Goal: Task Accomplishment & Management: Manage account settings

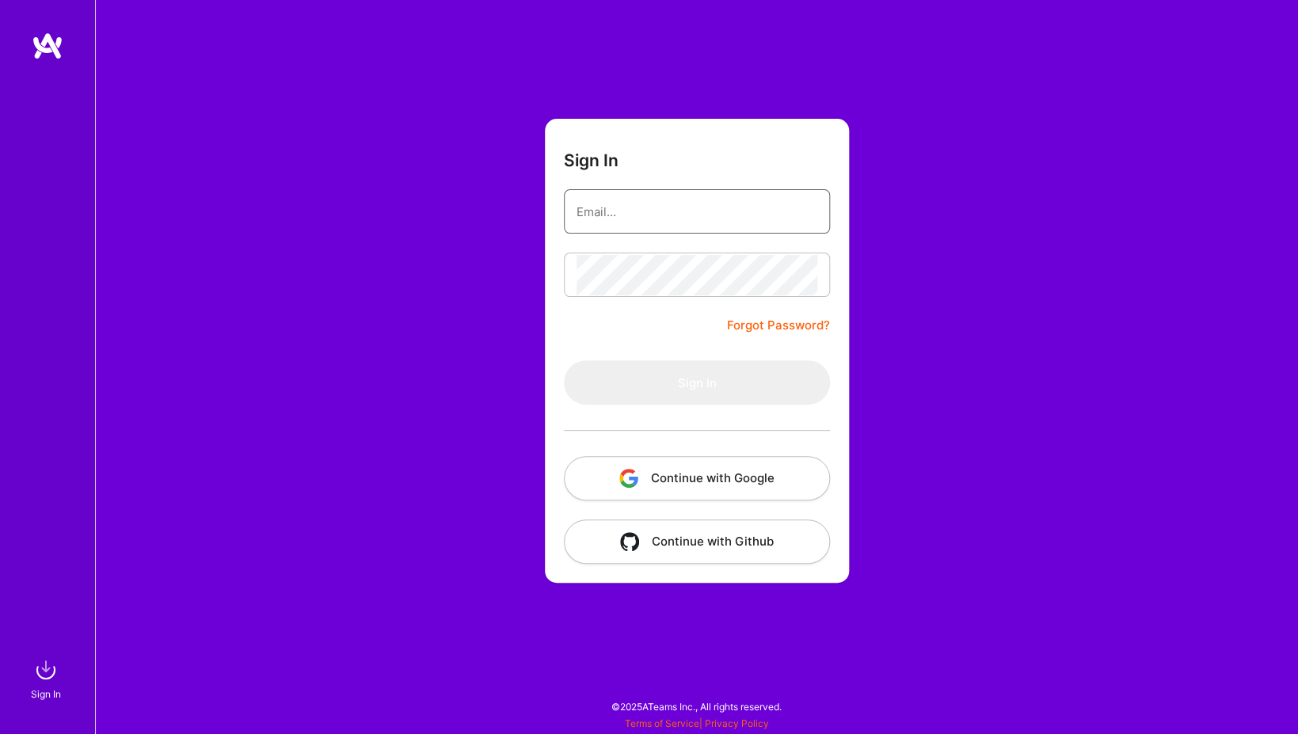
click at [654, 216] on input "email" at bounding box center [696, 212] width 241 height 40
click at [732, 485] on button "Continue with Google" at bounding box center [697, 478] width 266 height 44
click at [636, 325] on form "Sign In Forgot Password? Sign In Continue with Google Continue with Github" at bounding box center [697, 351] width 304 height 464
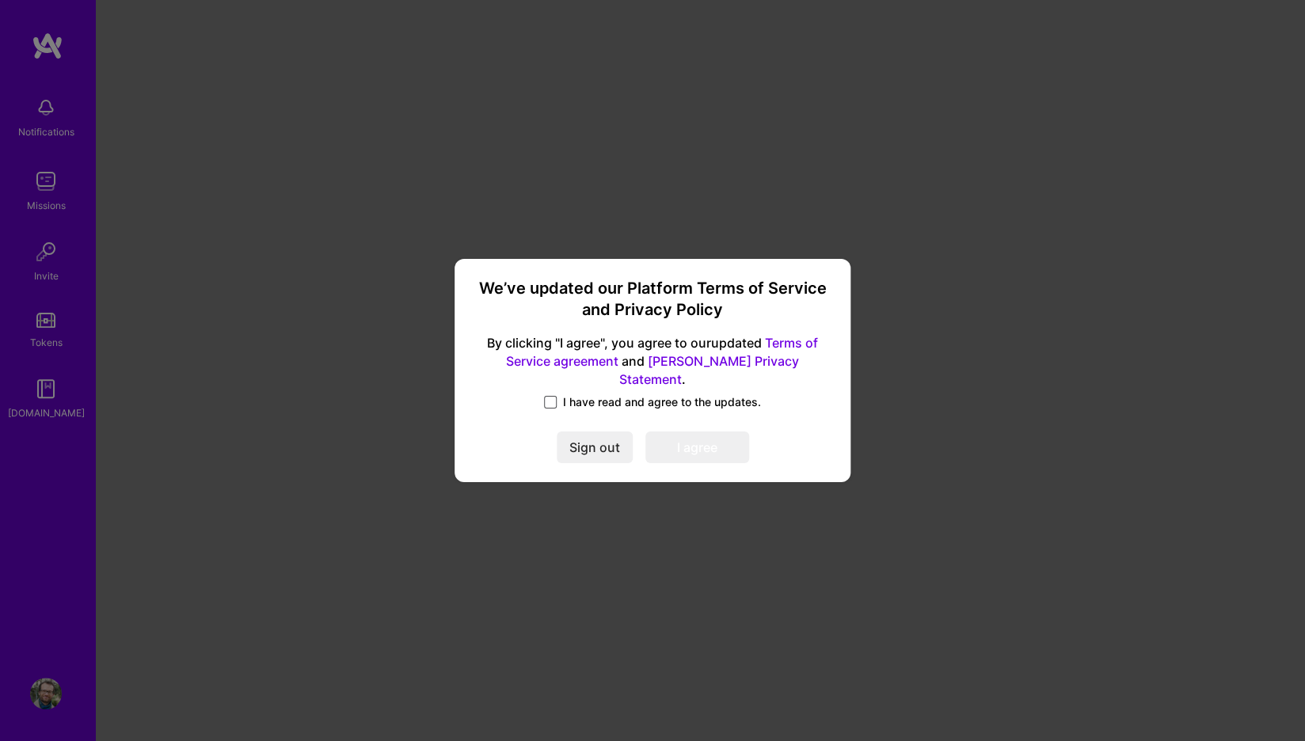
click at [553, 396] on span at bounding box center [550, 402] width 13 height 13
click at [0, 0] on input "I have read and agree to the updates." at bounding box center [0, 0] width 0 height 0
click at [706, 446] on button "I agree" at bounding box center [697, 448] width 104 height 32
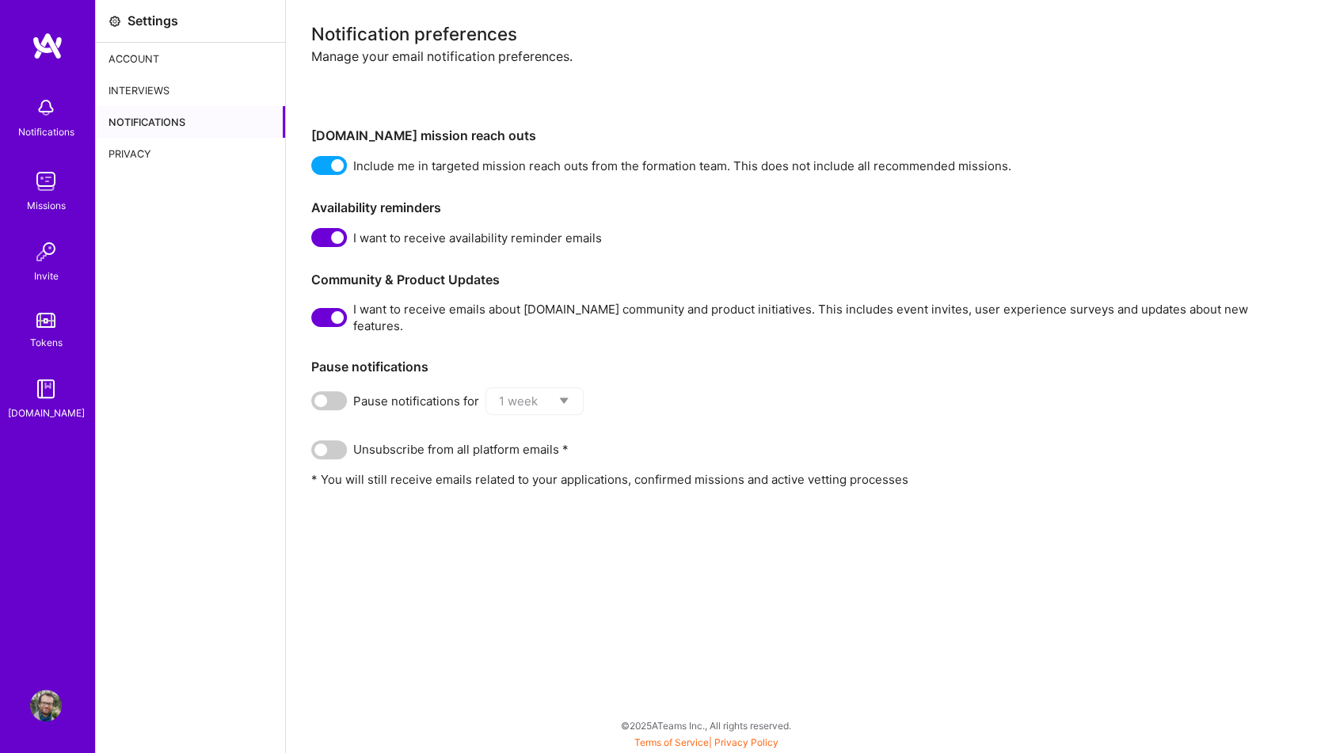
click at [324, 234] on span at bounding box center [329, 237] width 36 height 19
click at [314, 241] on input "checkbox" at bounding box center [314, 241] width 0 height 0
click at [339, 310] on span at bounding box center [329, 317] width 36 height 19
click at [314, 321] on input "checkbox" at bounding box center [314, 321] width 0 height 0
click at [184, 55] on div "Account" at bounding box center [190, 59] width 189 height 32
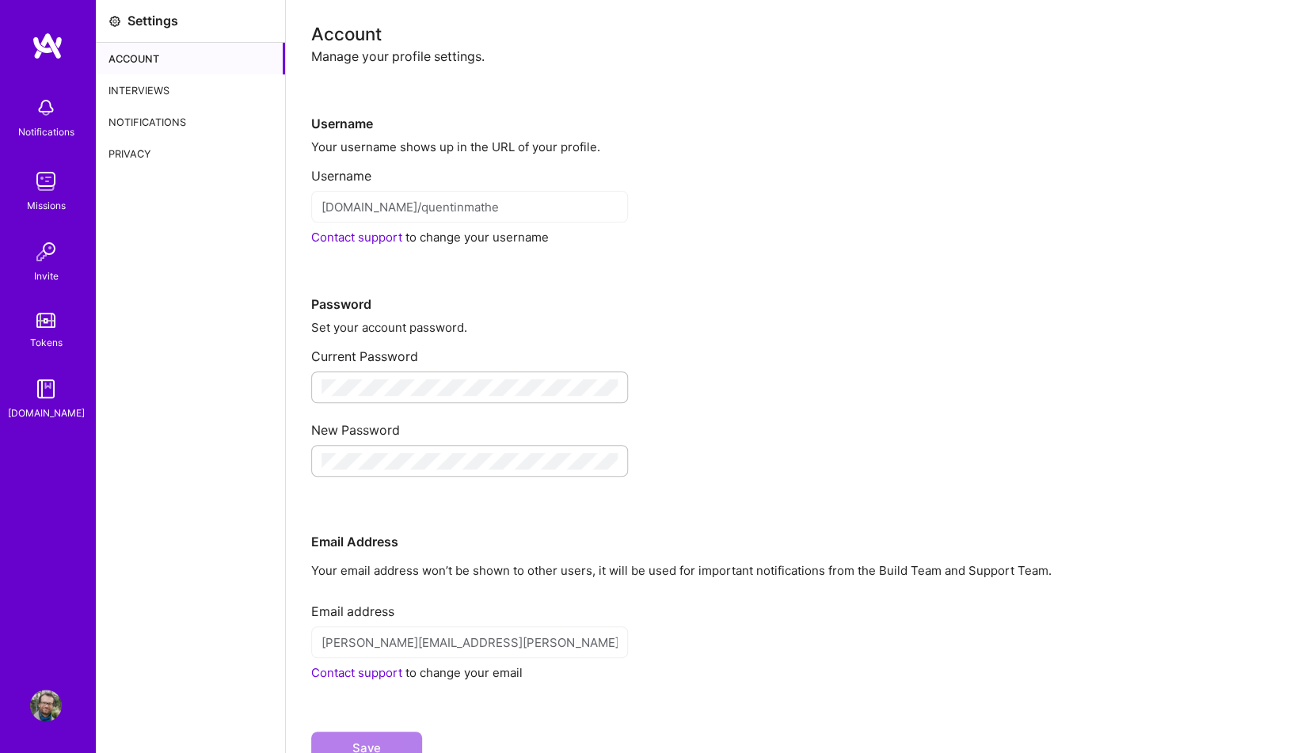
click at [32, 37] on img at bounding box center [48, 46] width 32 height 29
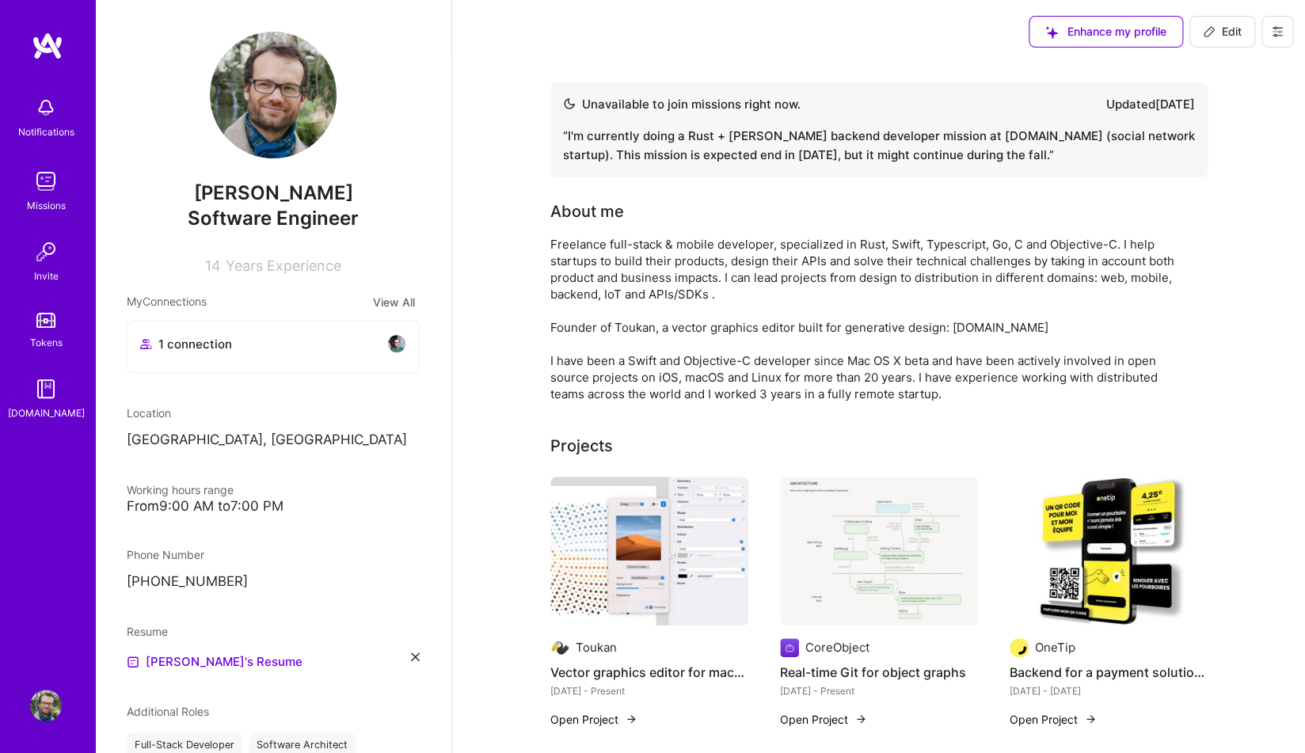
click at [742, 158] on div "“ I'm currently doing a Rust + [PERSON_NAME] backend developer mission at [DOMA…" at bounding box center [879, 146] width 632 height 38
click at [1213, 39] on span "Edit" at bounding box center [1222, 32] width 39 height 16
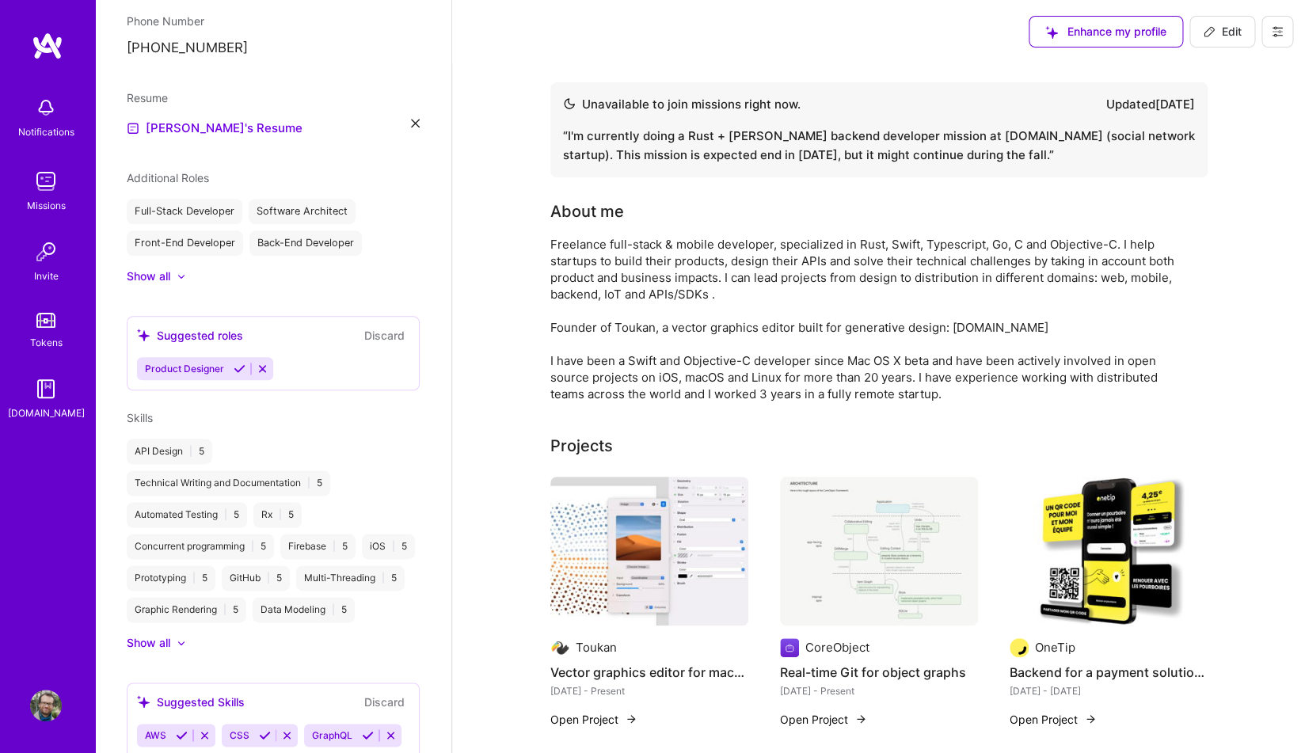
select select "FR"
select select "Not Available"
select select "1 Month"
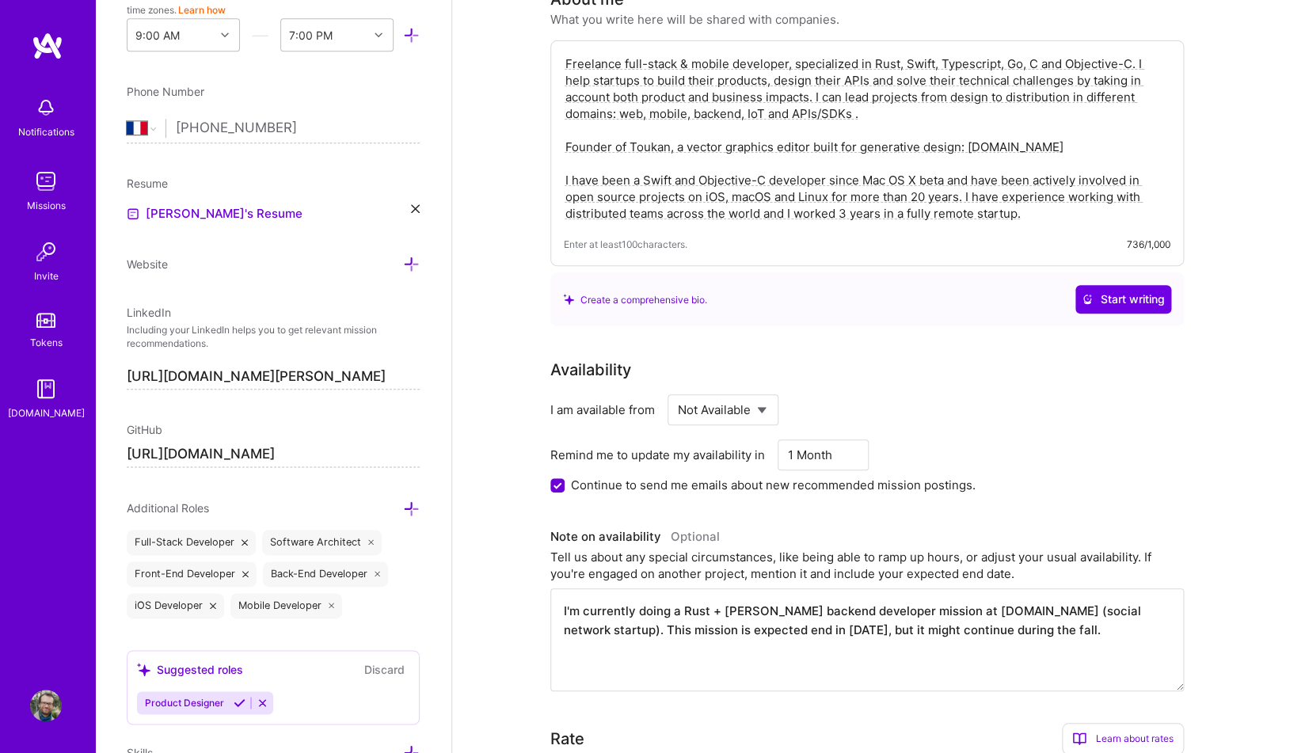
scroll to position [101, 0]
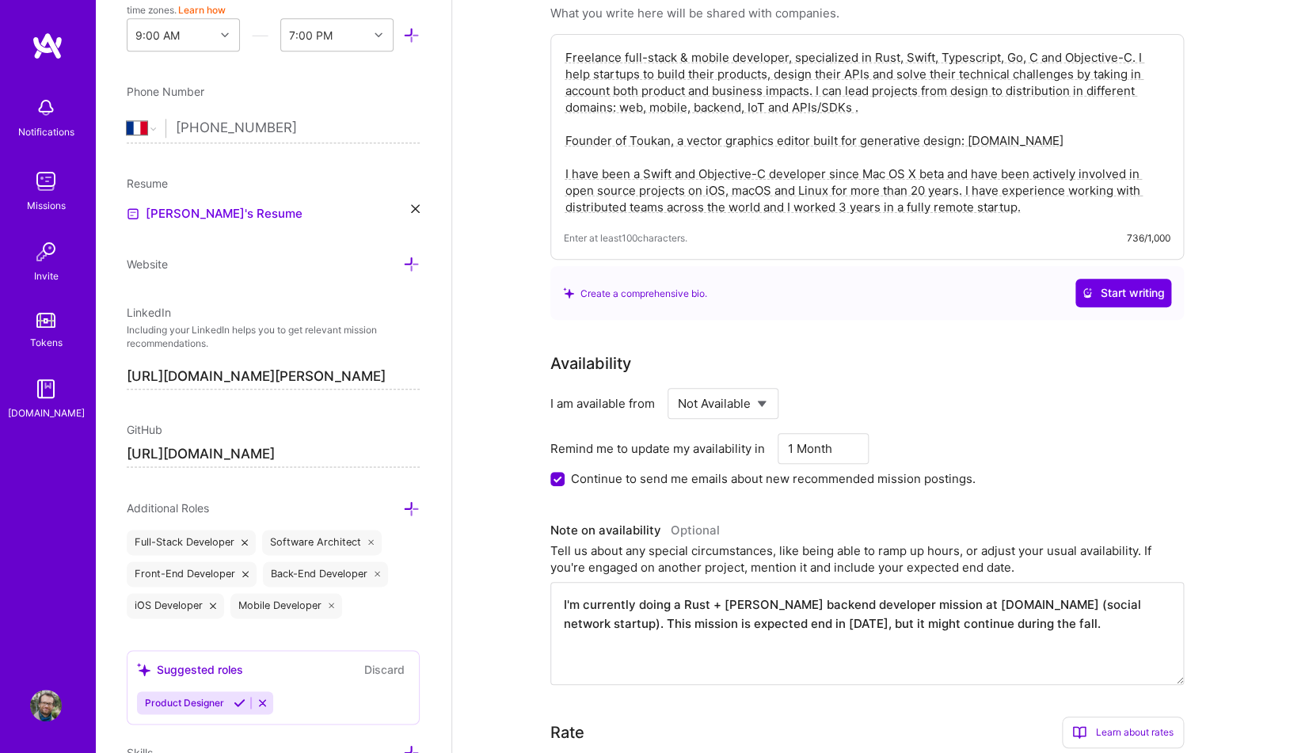
drag, startPoint x: 720, startPoint y: 627, endPoint x: 778, endPoint y: 629, distance: 58.6
click at [778, 629] on textarea "I'm currently doing a Rust + [PERSON_NAME] backend developer mission at [DOMAIN…" at bounding box center [866, 633] width 633 height 103
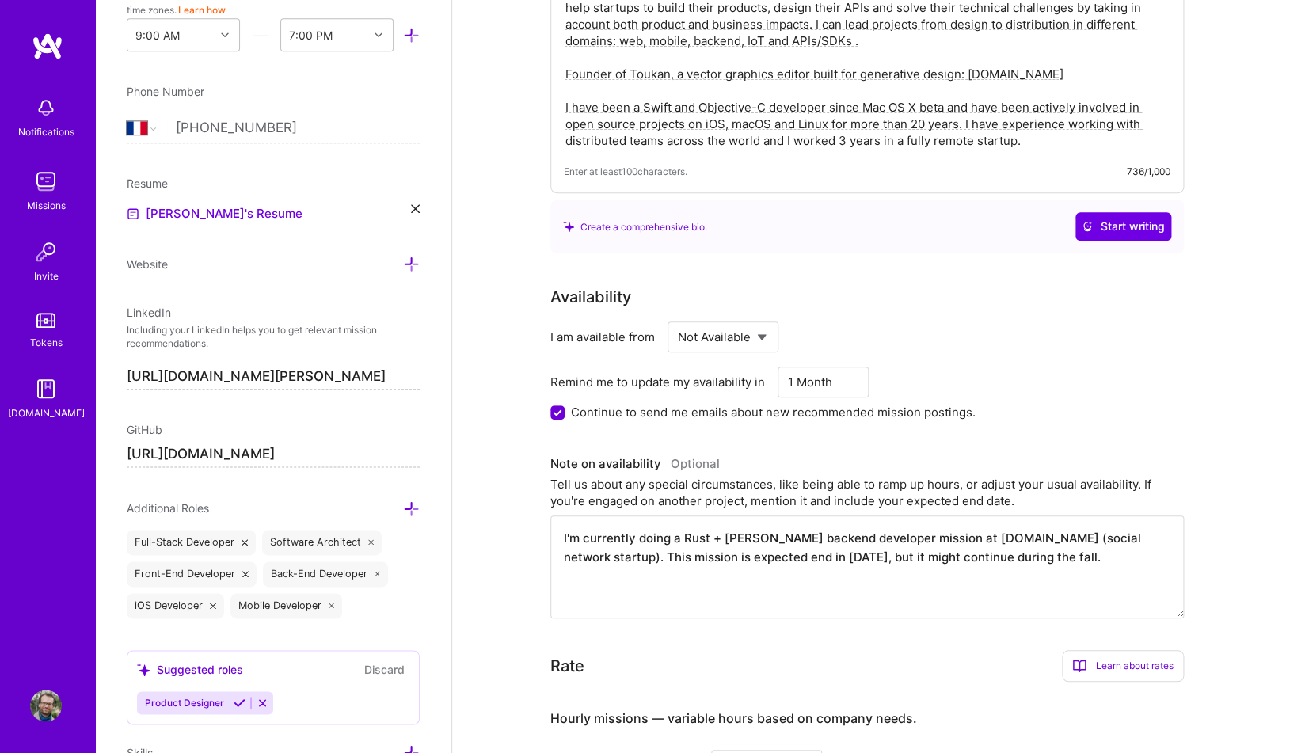
scroll to position [215, 0]
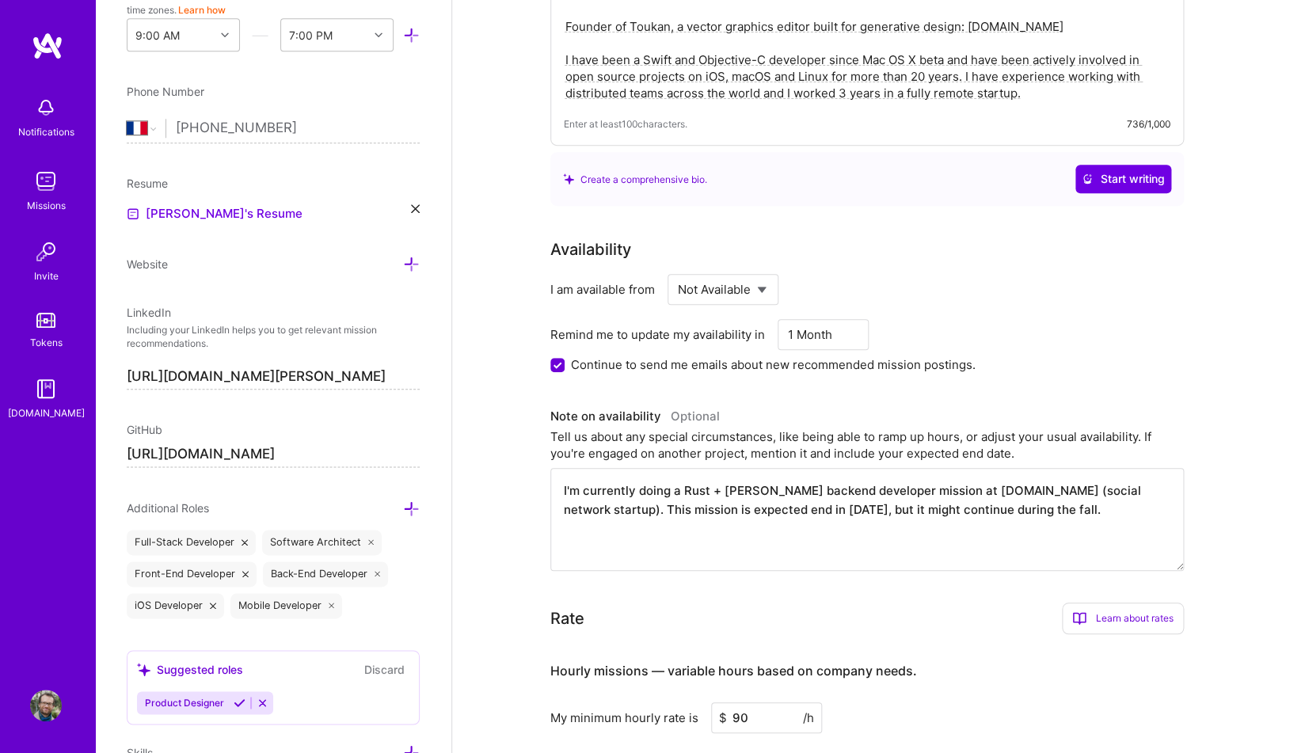
drag, startPoint x: 971, startPoint y: 513, endPoint x: 1011, endPoint y: 516, distance: 39.7
click at [1011, 516] on textarea "I'm currently doing a Rust + [PERSON_NAME] backend developer mission at [DOMAIN…" at bounding box center [866, 519] width 633 height 103
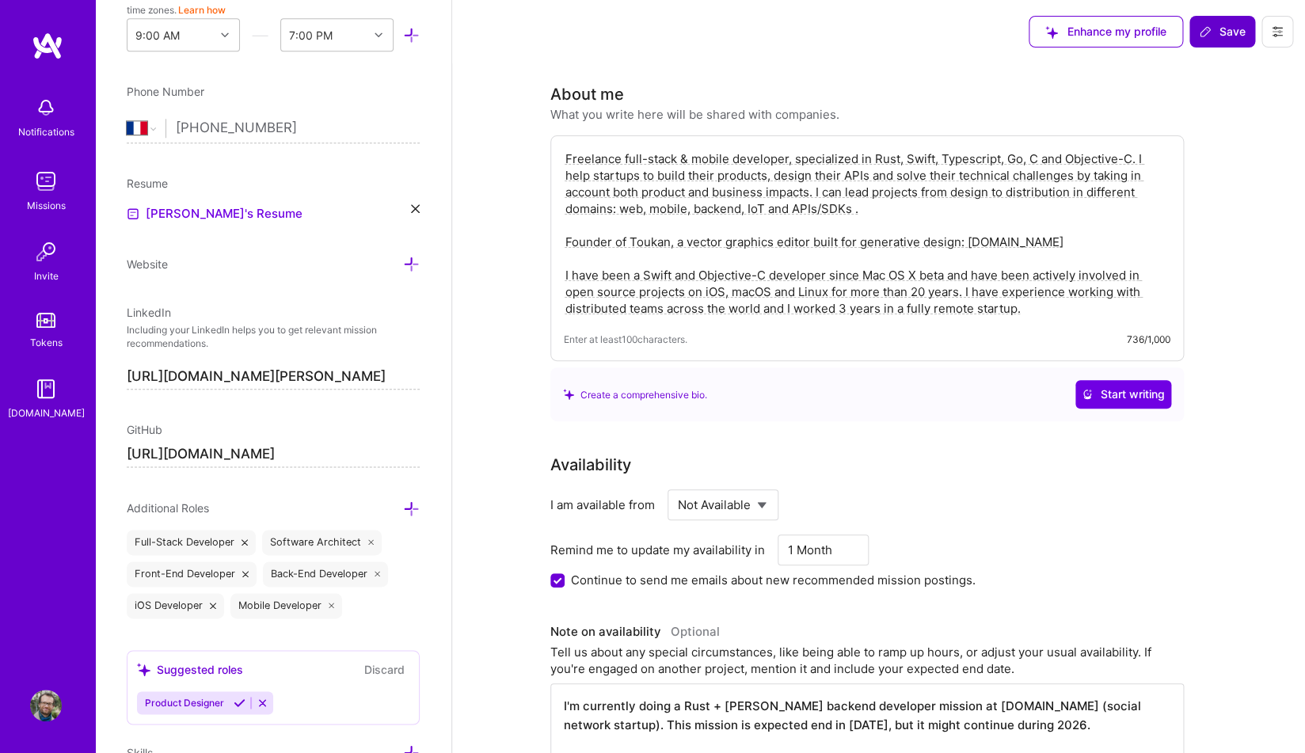
type textarea "I'm currently doing a Rust + [PERSON_NAME] backend developer mission at [DOMAIN…"
click at [1223, 36] on span "Save" at bounding box center [1222, 32] width 47 height 16
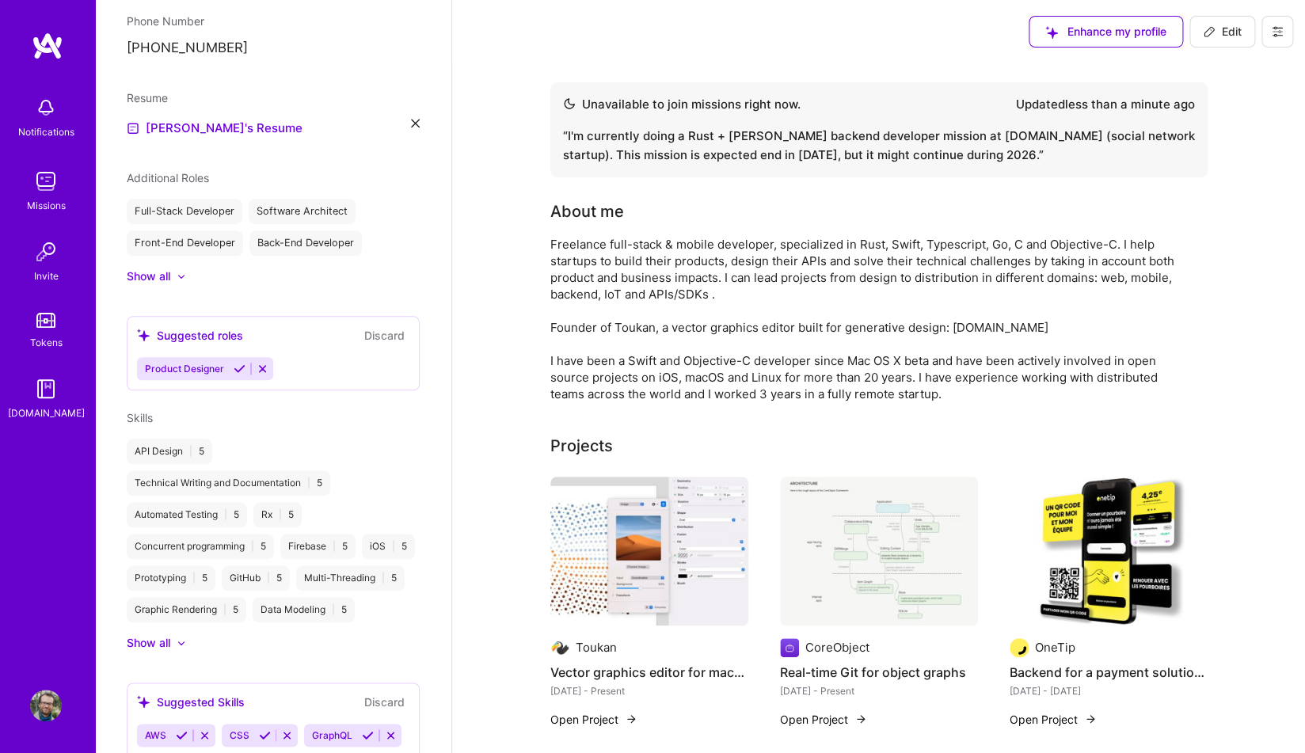
scroll to position [480, 0]
